Goal: Navigation & Orientation: Find specific page/section

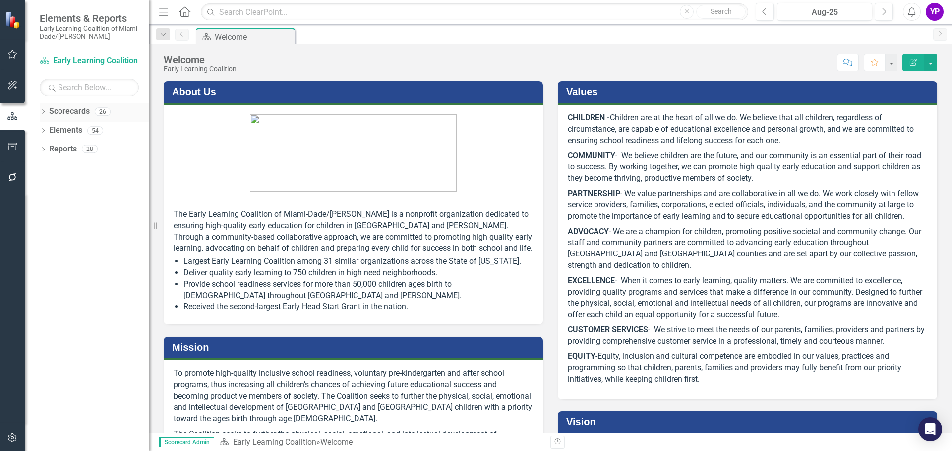
click at [47, 110] on icon "Dropdown" at bounding box center [43, 112] width 7 height 5
click at [50, 128] on icon "Dropdown" at bounding box center [48, 130] width 7 height 6
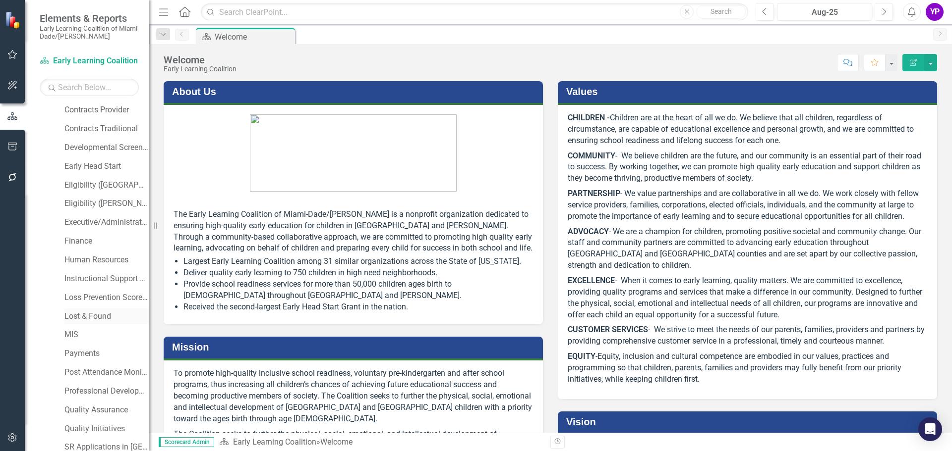
scroll to position [149, 0]
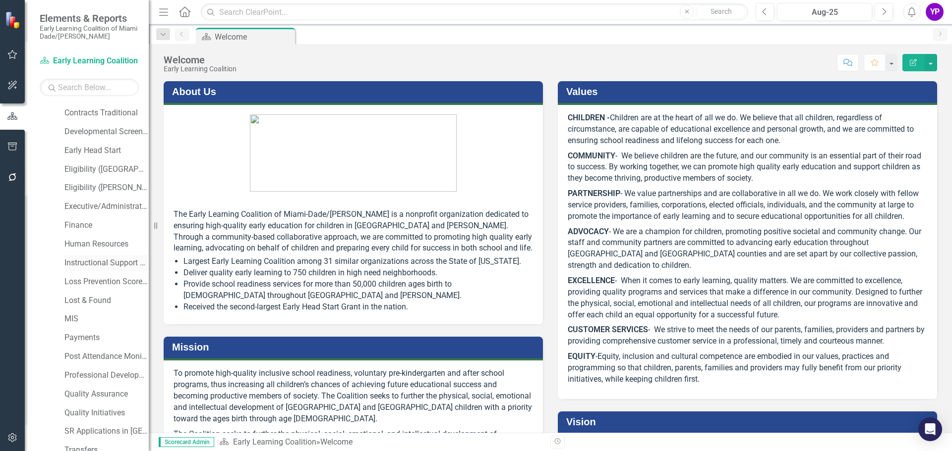
click at [100, 266] on link "Instructional Support Services" at bounding box center [106, 263] width 84 height 11
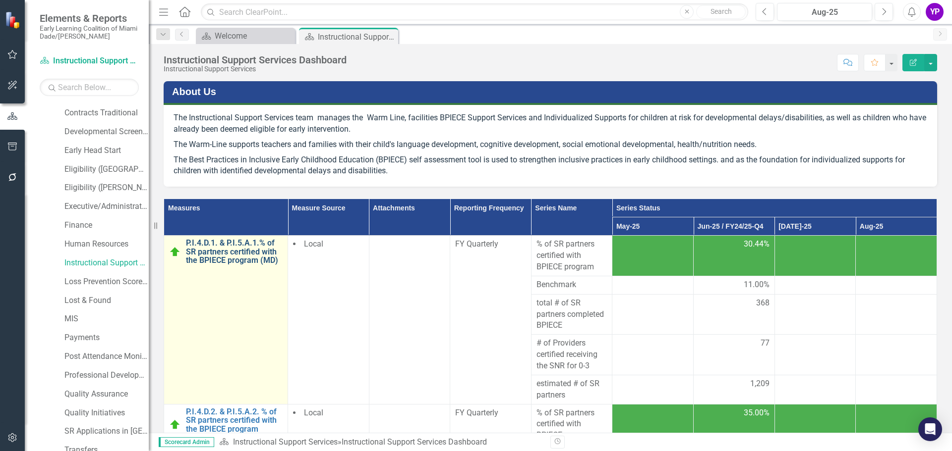
click at [222, 254] on link "P.I.4.D.1. & P.I.5.A.1.% of SR partners certified with the BPIECE program (MD)" at bounding box center [234, 252] width 97 height 26
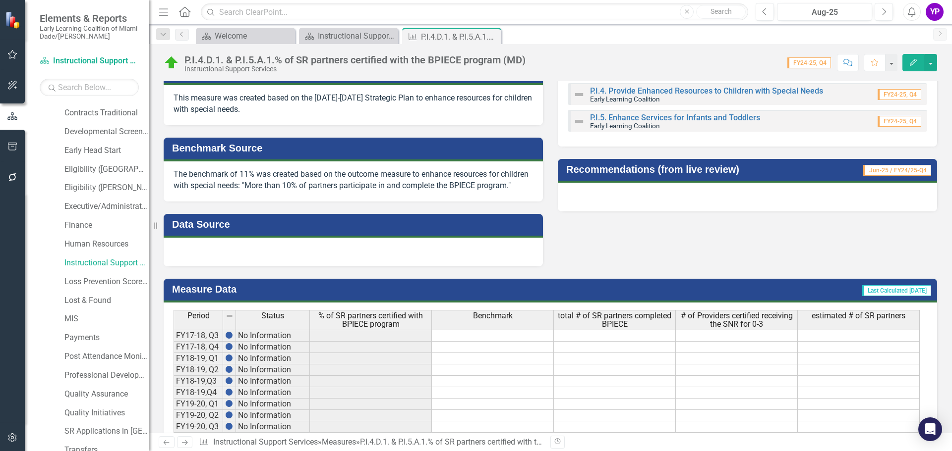
scroll to position [181, 0]
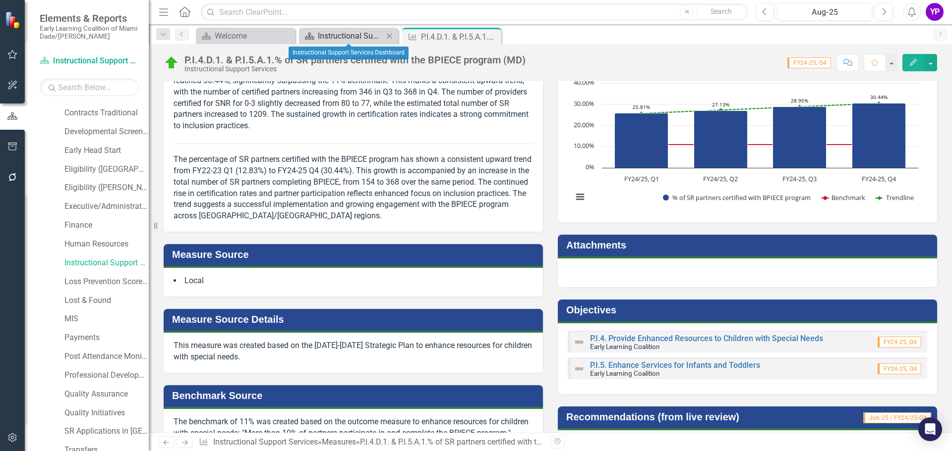
click at [352, 34] on div "Instructional Support Services Dashboard" at bounding box center [350, 36] width 65 height 12
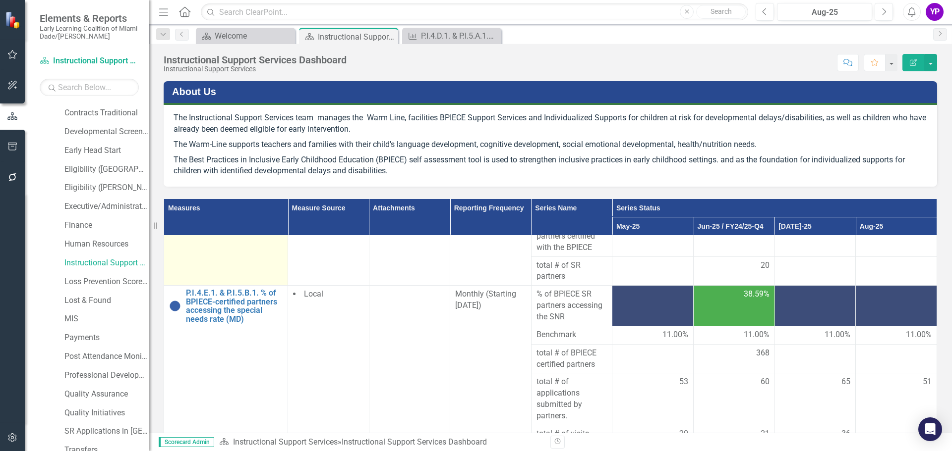
scroll to position [248, 0]
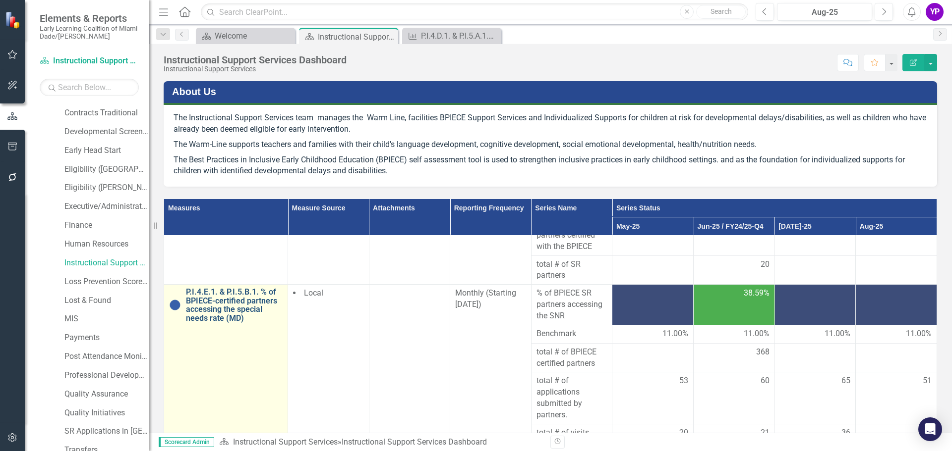
click at [232, 302] on link "P.I.4.E.1. & P.I.5.B.1. % of BPIECE-certified partners accessing the special ne…" at bounding box center [234, 305] width 97 height 35
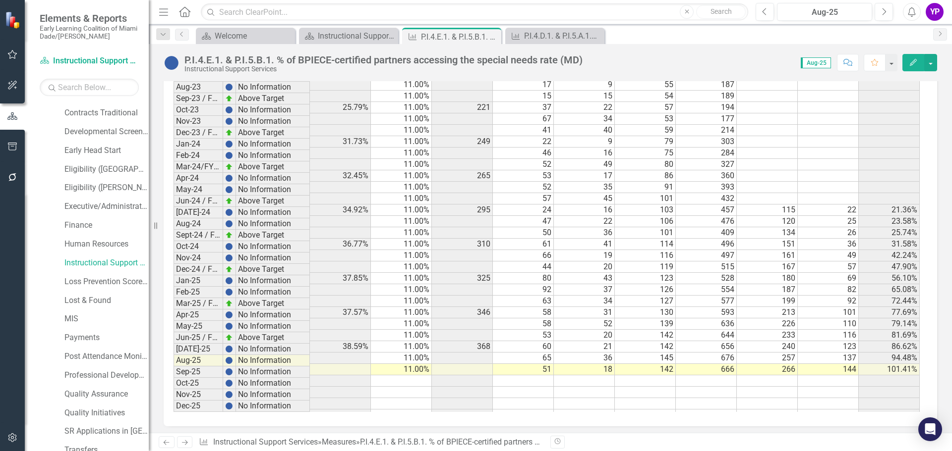
scroll to position [953, 0]
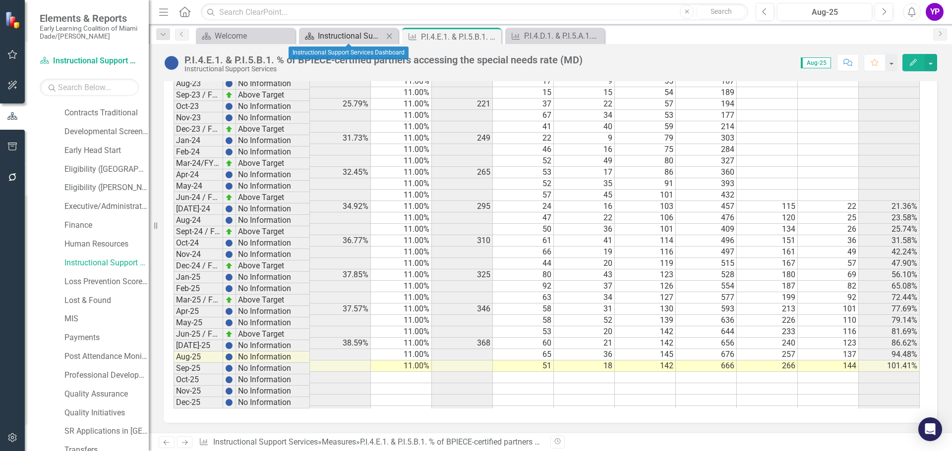
click at [352, 34] on div "Instructional Support Services Dashboard" at bounding box center [350, 36] width 65 height 12
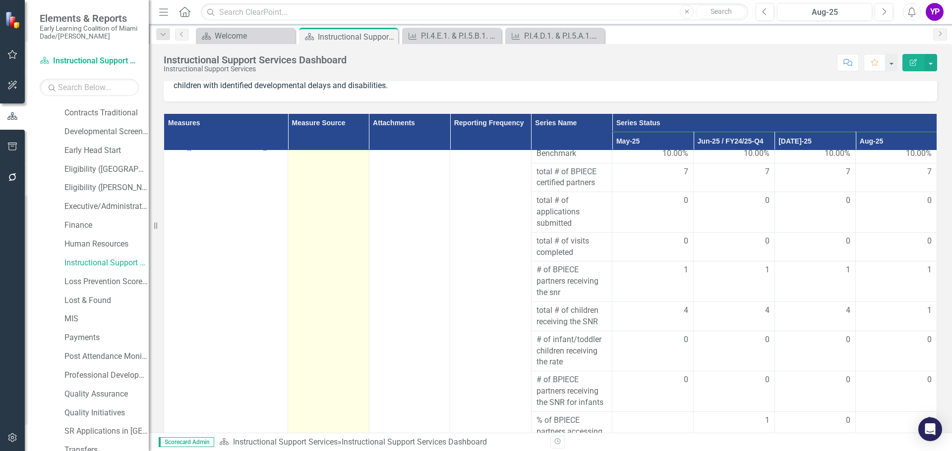
scroll to position [139, 0]
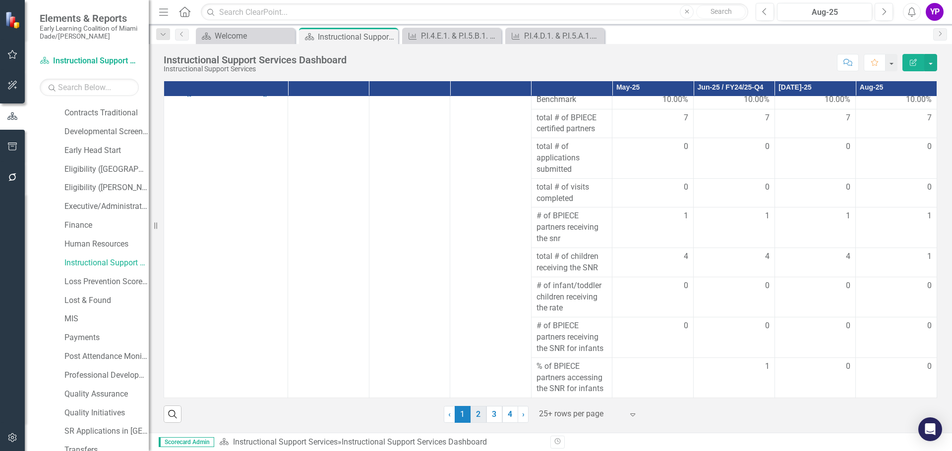
click at [473, 415] on link "2" at bounding box center [478, 414] width 16 height 17
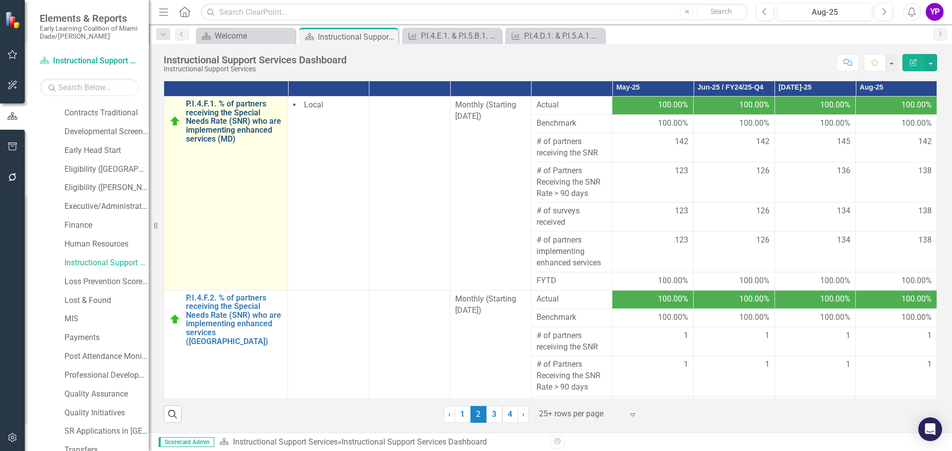
click at [218, 133] on link "P.I.4.F.1. % of partners receiving the Special Needs Rate (SNR) who are impleme…" at bounding box center [234, 122] width 97 height 44
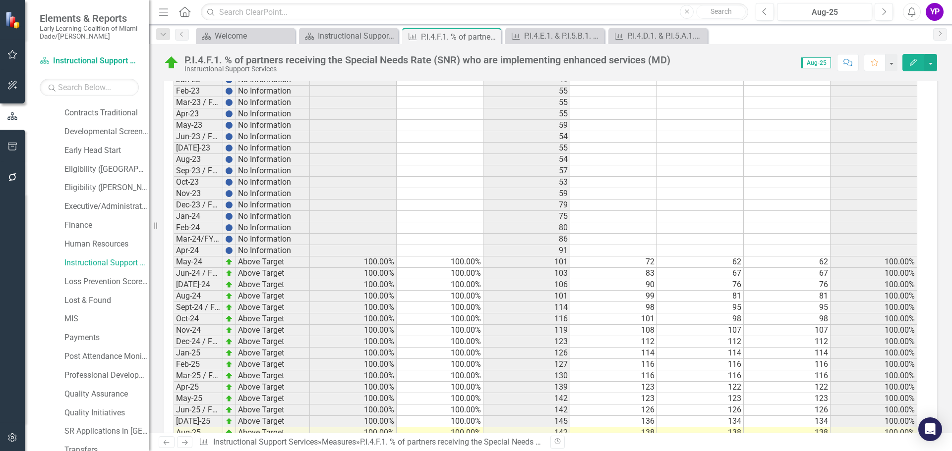
scroll to position [891, 0]
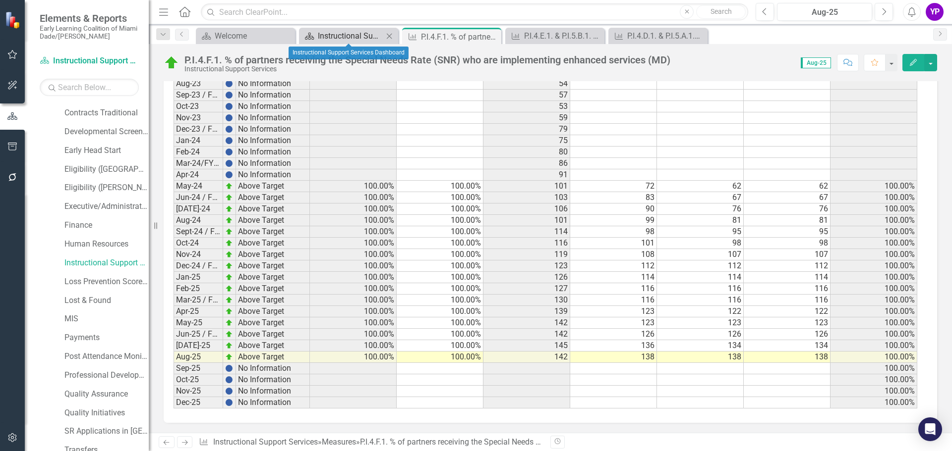
click at [342, 32] on div "Instructional Support Services Dashboard" at bounding box center [350, 36] width 65 height 12
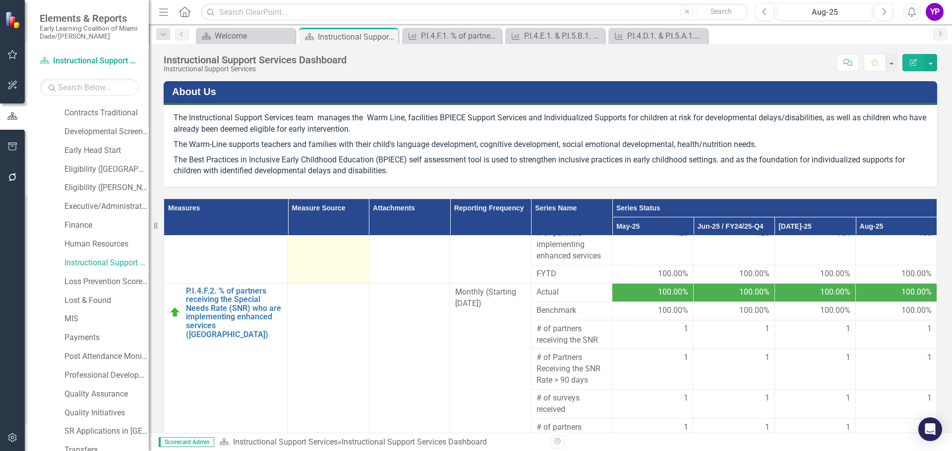
scroll to position [149, 0]
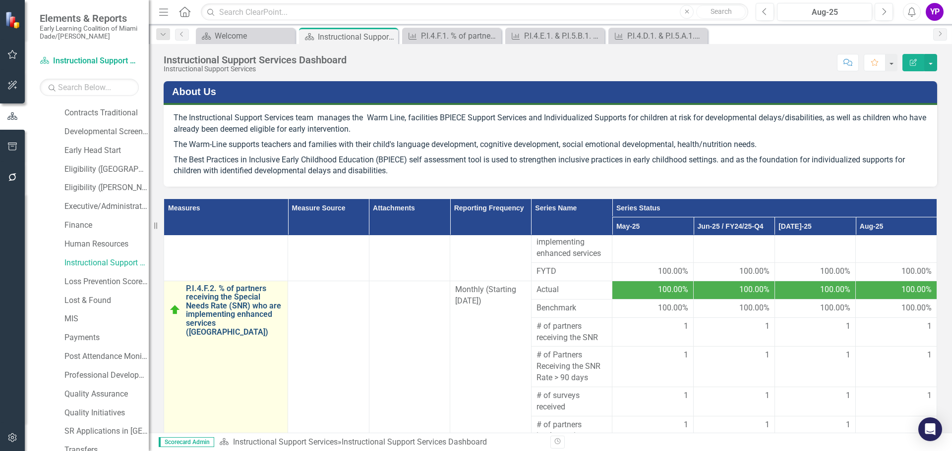
click at [215, 316] on link "P.I.4.F.2. % of partners receiving the Special Needs Rate (SNR) who are impleme…" at bounding box center [234, 310] width 97 height 53
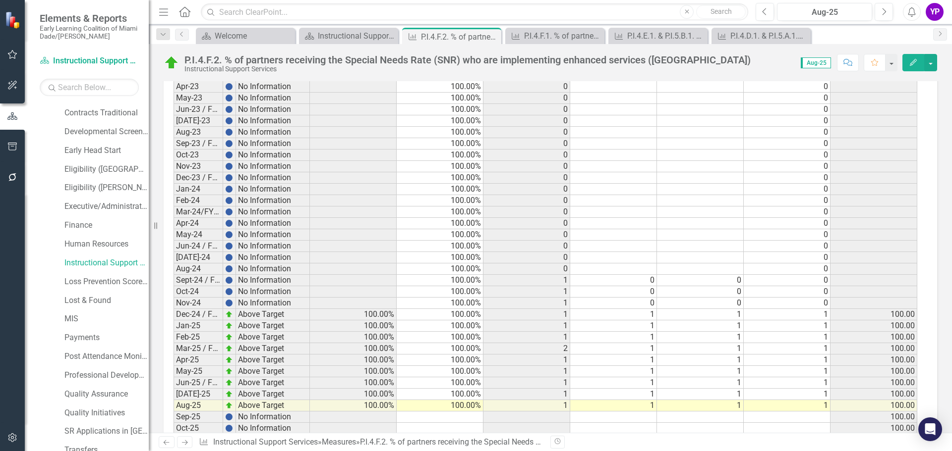
scroll to position [891, 0]
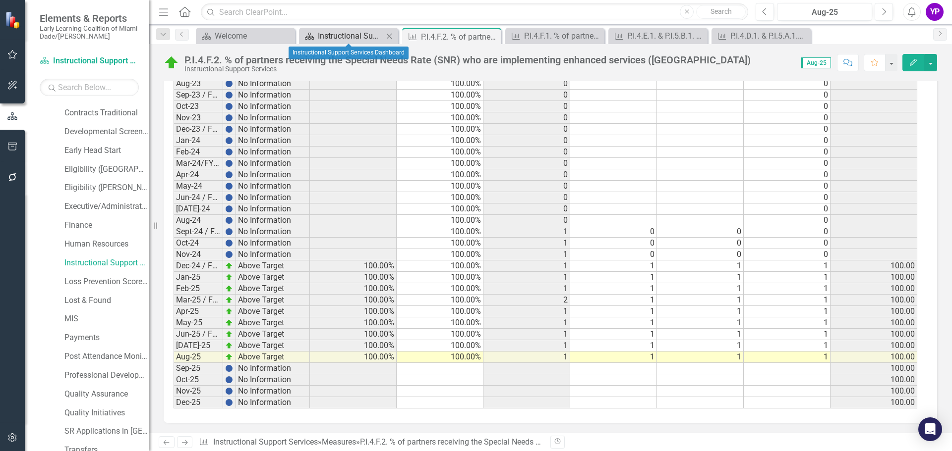
click at [333, 33] on div "Instructional Support Services Dashboard" at bounding box center [350, 36] width 65 height 12
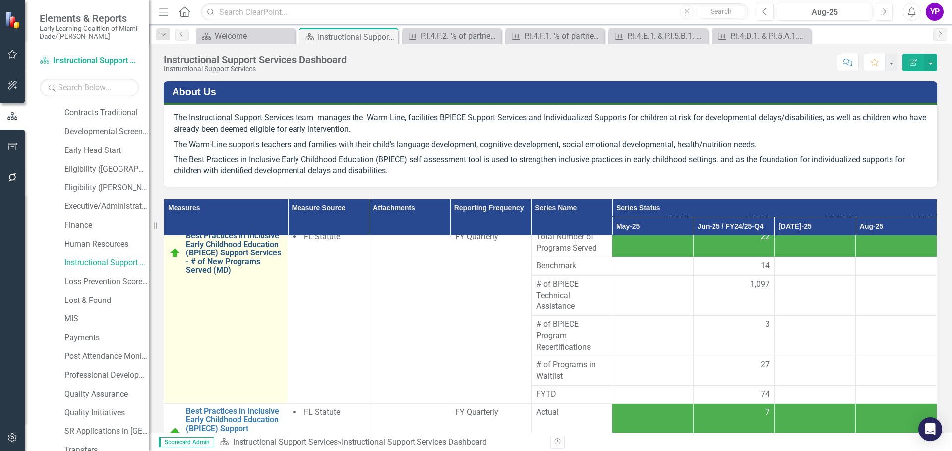
scroll to position [396, 0]
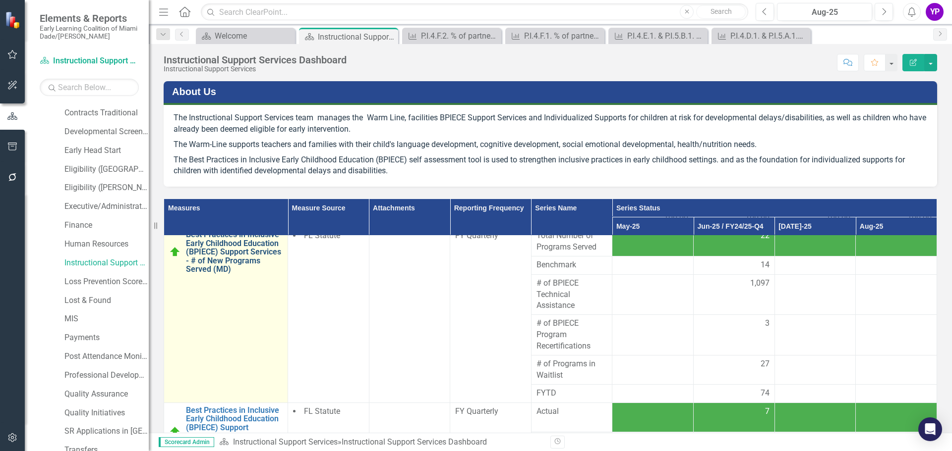
click at [213, 265] on link "Best Practices in Inclusive Early Childhood Education (BPIECE) Support Services…" at bounding box center [234, 252] width 97 height 44
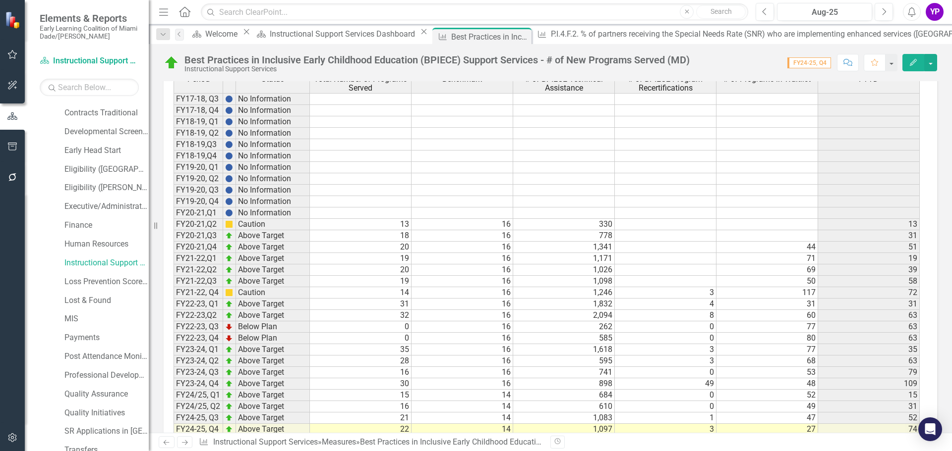
scroll to position [660, 0]
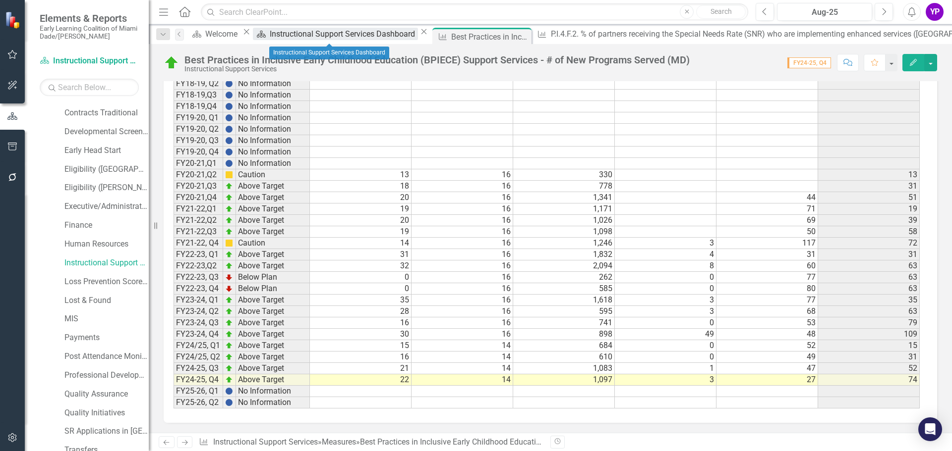
click at [334, 32] on div "Instructional Support Services Dashboard" at bounding box center [344, 34] width 148 height 12
